Goal: Check status: Check status

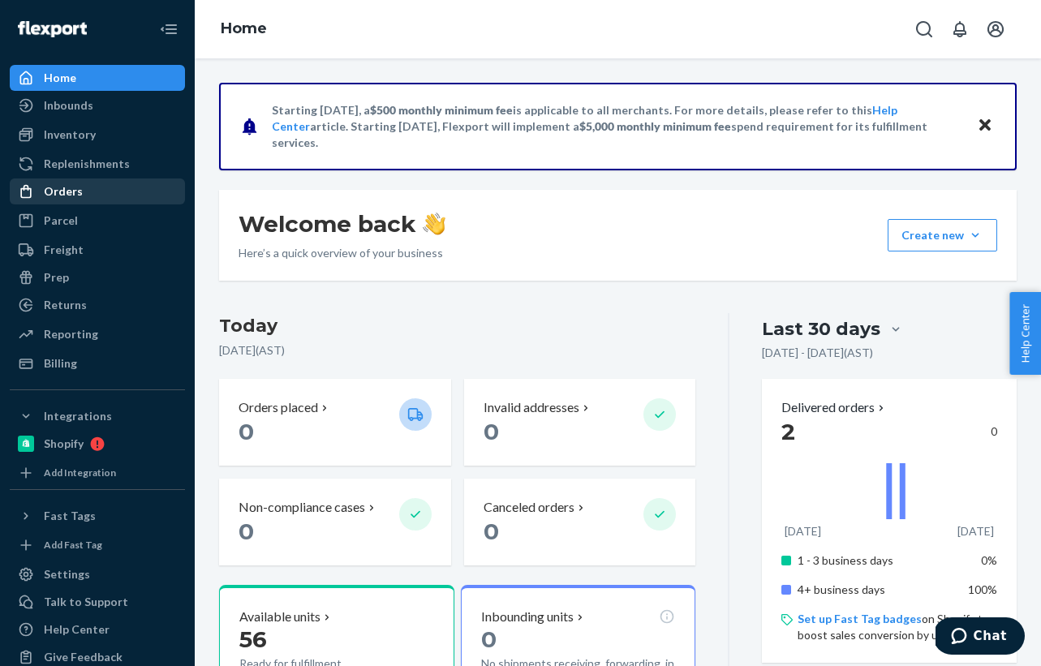
click at [85, 190] on div "Orders" at bounding box center [97, 191] width 172 height 23
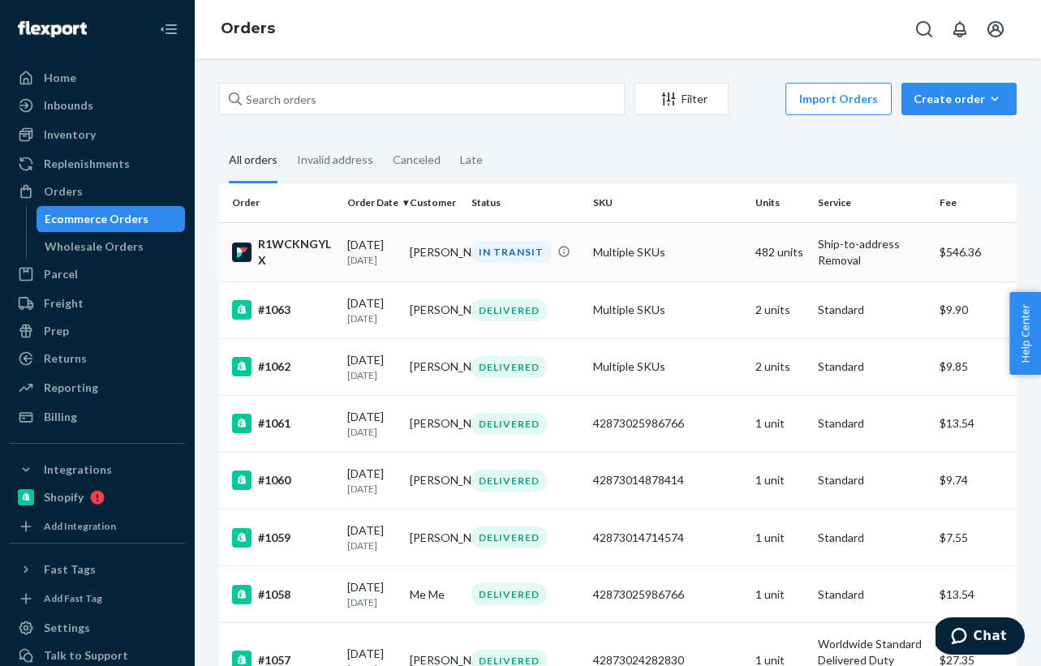
click at [301, 268] on div "R1WCKNGYLX" at bounding box center [283, 252] width 102 height 32
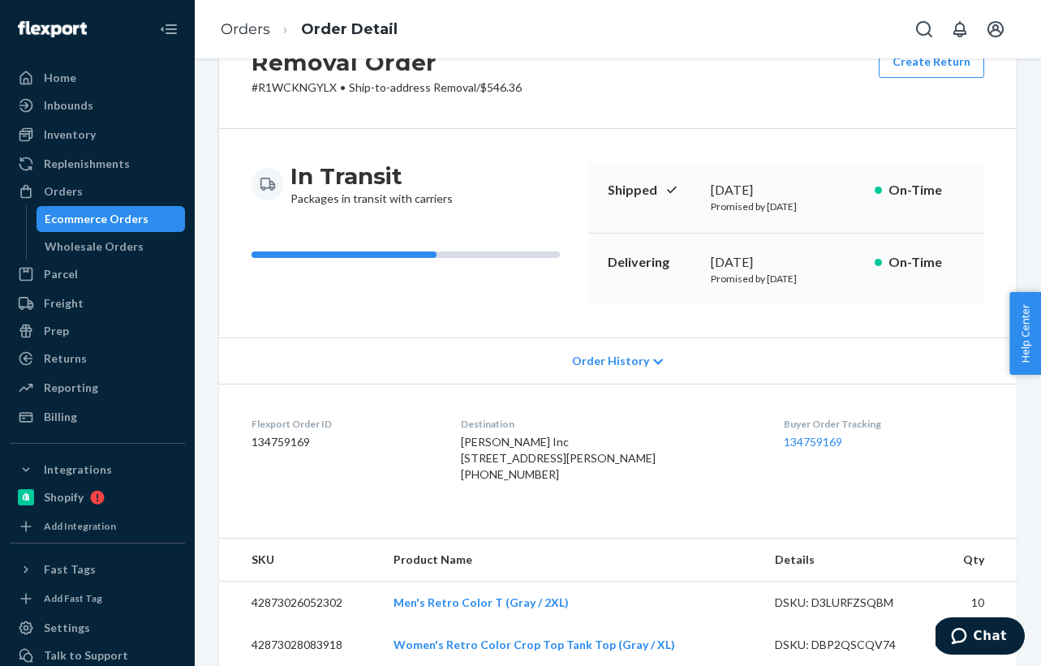
scroll to position [58, 0]
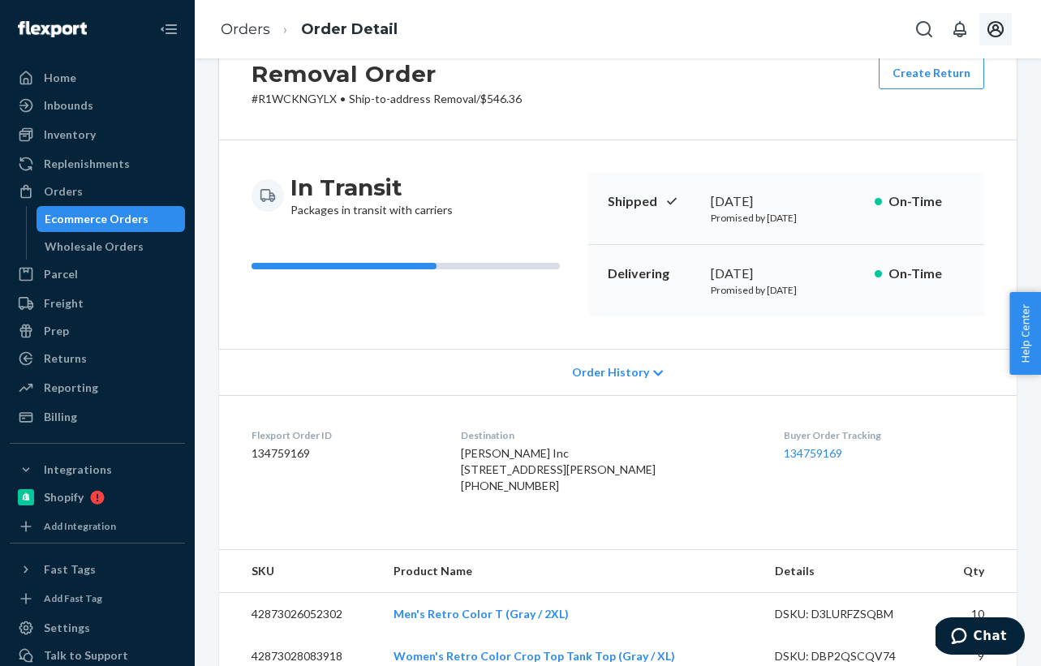
click at [994, 36] on icon "Open account menu" at bounding box center [996, 29] width 16 height 16
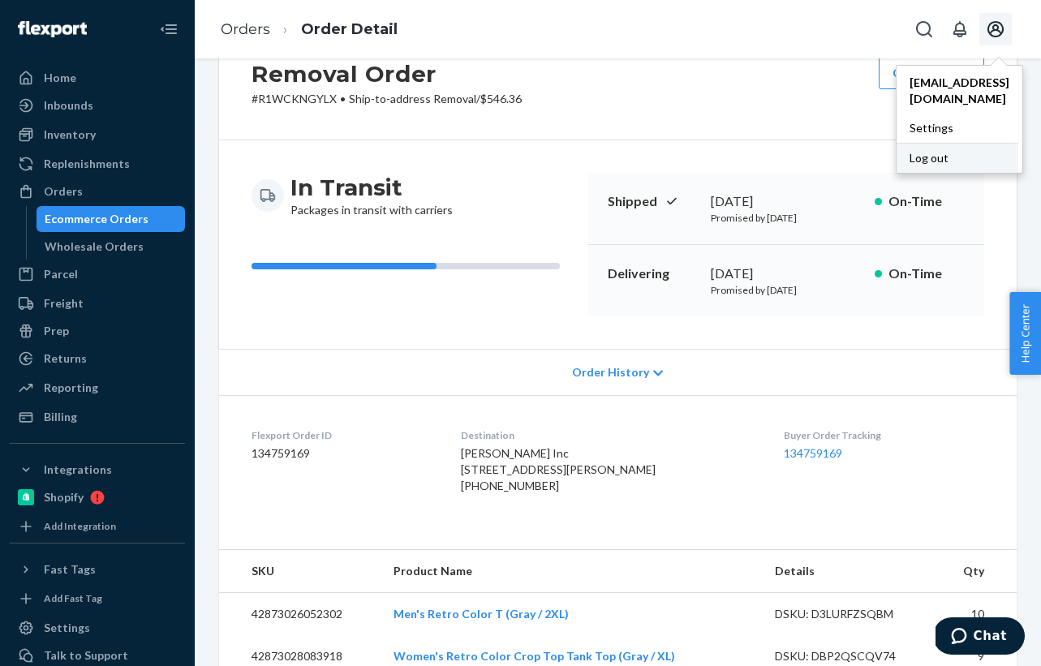
click at [902, 147] on div "Log out" at bounding box center [958, 158] width 122 height 30
